Goal: Information Seeking & Learning: Check status

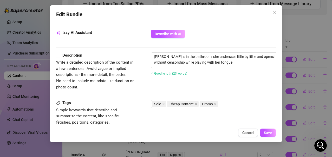
scroll to position [208, 0]
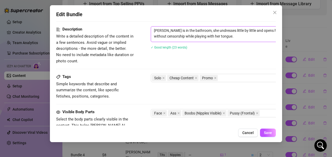
drag, startPoint x: 170, startPoint y: 30, endPoint x: 216, endPoint y: 33, distance: 45.9
click at [216, 33] on textarea "[PERSON_NAME] is in the bathroom, she undresses little by little and opens her …" at bounding box center [242, 34] width 182 height 14
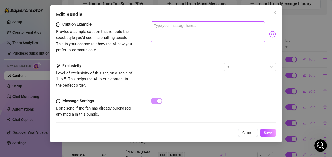
scroll to position [285, 0]
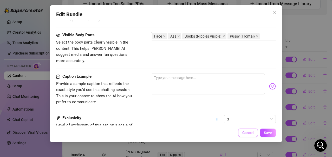
click at [249, 131] on span "Cancel" at bounding box center [247, 132] width 11 height 4
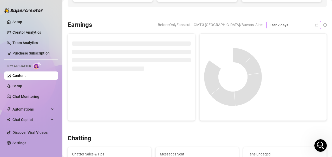
click at [303, 24] on span "Last 7 days" at bounding box center [294, 25] width 48 height 8
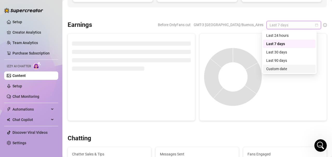
click at [288, 67] on div "Custom date" at bounding box center [289, 69] width 46 height 6
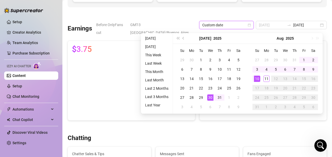
type input "[DATE]"
click at [207, 97] on div "30" at bounding box center [210, 97] width 6 height 6
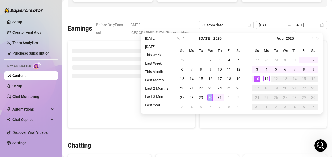
type input "[DATE]"
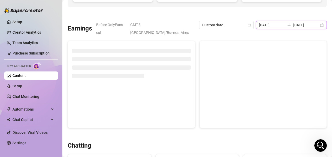
click at [300, 25] on input "[DATE]" at bounding box center [306, 25] width 26 height 6
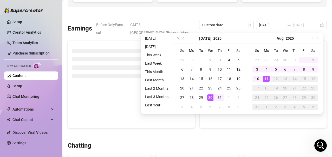
click at [268, 78] on div "11" at bounding box center [266, 78] width 6 height 6
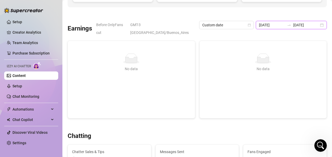
click at [304, 25] on input "[DATE]" at bounding box center [306, 25] width 26 height 6
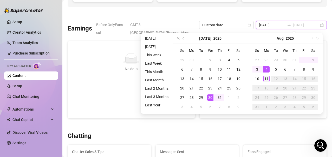
type input "[DATE]"
click at [267, 77] on div "11" at bounding box center [266, 78] width 6 height 6
type input "[DATE]"
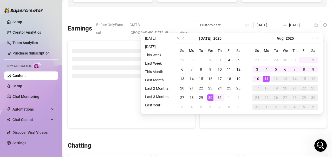
type input "[DATE]"
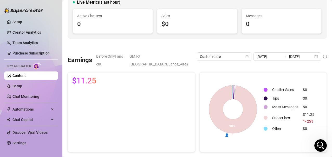
scroll to position [46, 0]
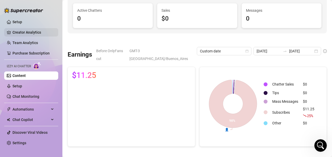
click at [32, 31] on link "Creator Analytics" at bounding box center [33, 32] width 42 height 8
